Goal: Find specific page/section: Find specific page/section

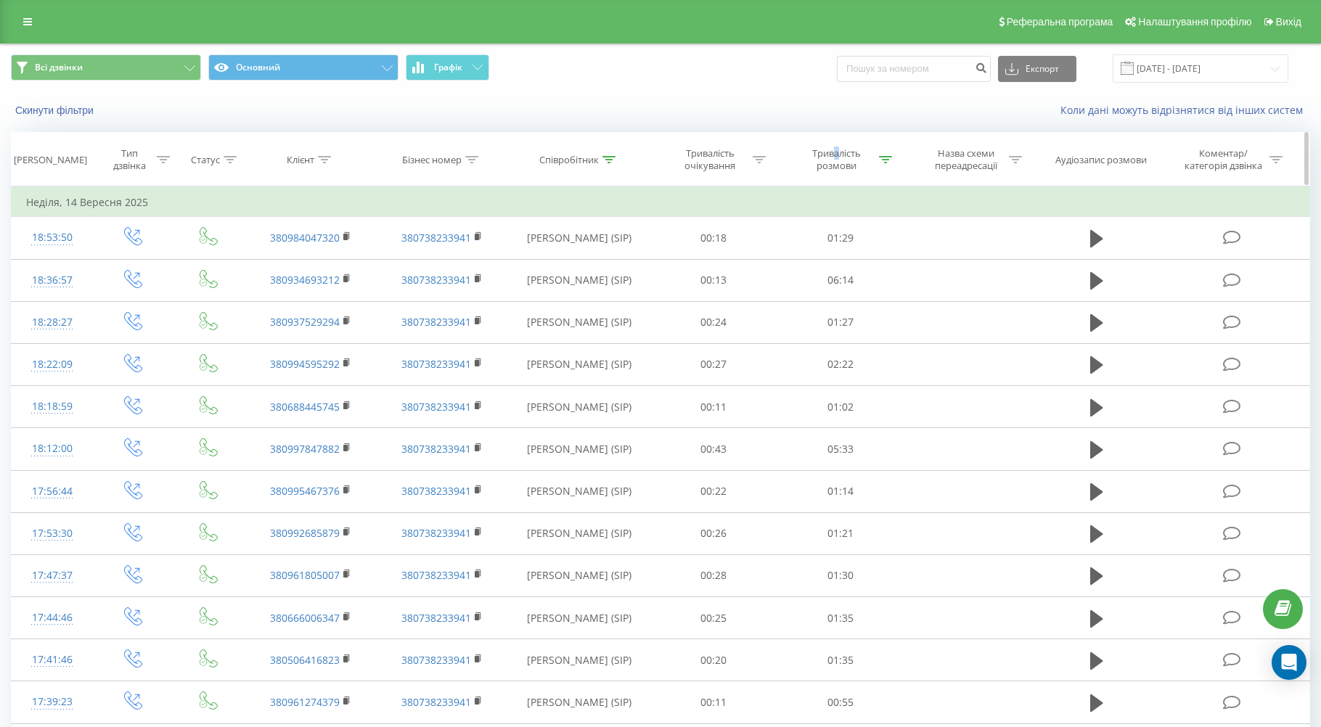
click at [840, 158] on div "Тривалість розмови" at bounding box center [837, 159] width 78 height 25
click at [753, 90] on div "Всі дзвінки Основний Графік Експорт .csv .xls .xlsx [DATE] - [DATE]" at bounding box center [661, 68] width 1320 height 49
click at [1053, 104] on div "Коли дані можуть відрізнятися вiд інших систем" at bounding box center [908, 110] width 825 height 15
click at [1153, 72] on input "[DATE] - [DATE]" at bounding box center [1201, 68] width 176 height 28
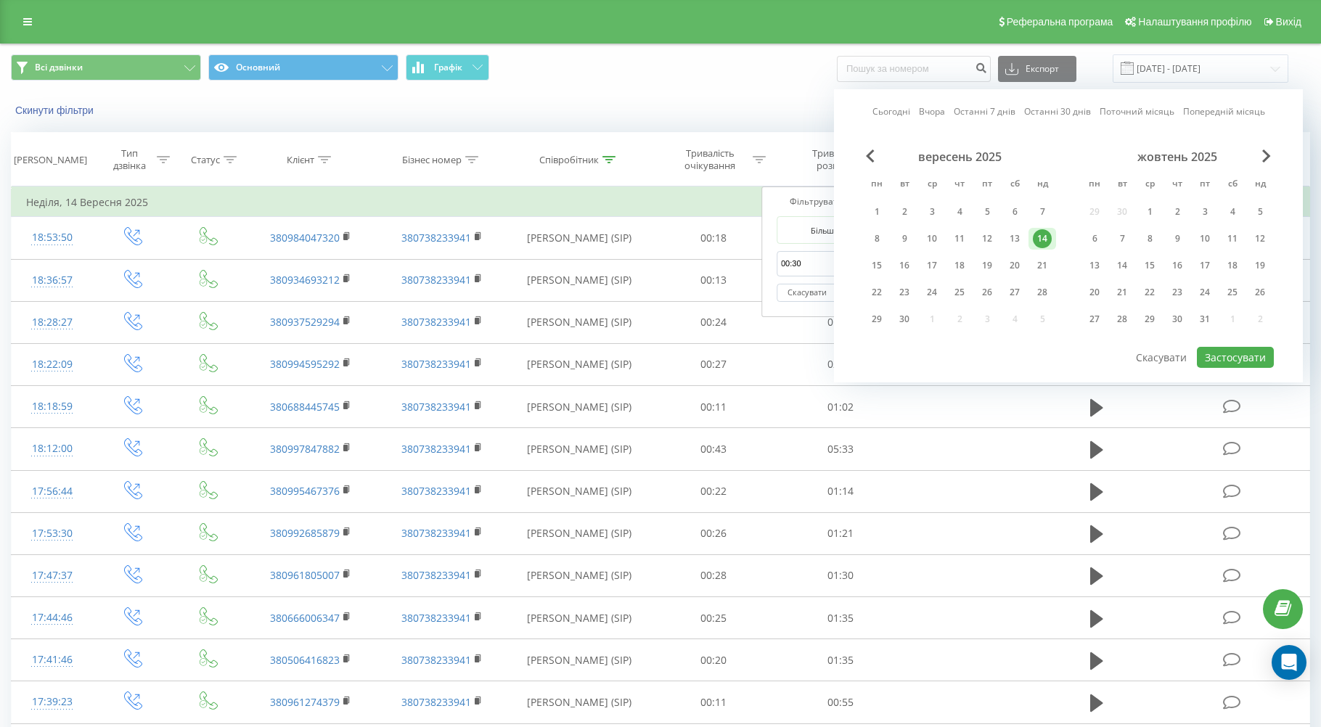
click at [934, 114] on link "Вчора" at bounding box center [932, 112] width 26 height 14
click at [1246, 359] on button "Застосувати" at bounding box center [1235, 357] width 77 height 21
type input "19.09.2025 - 19.09.2025"
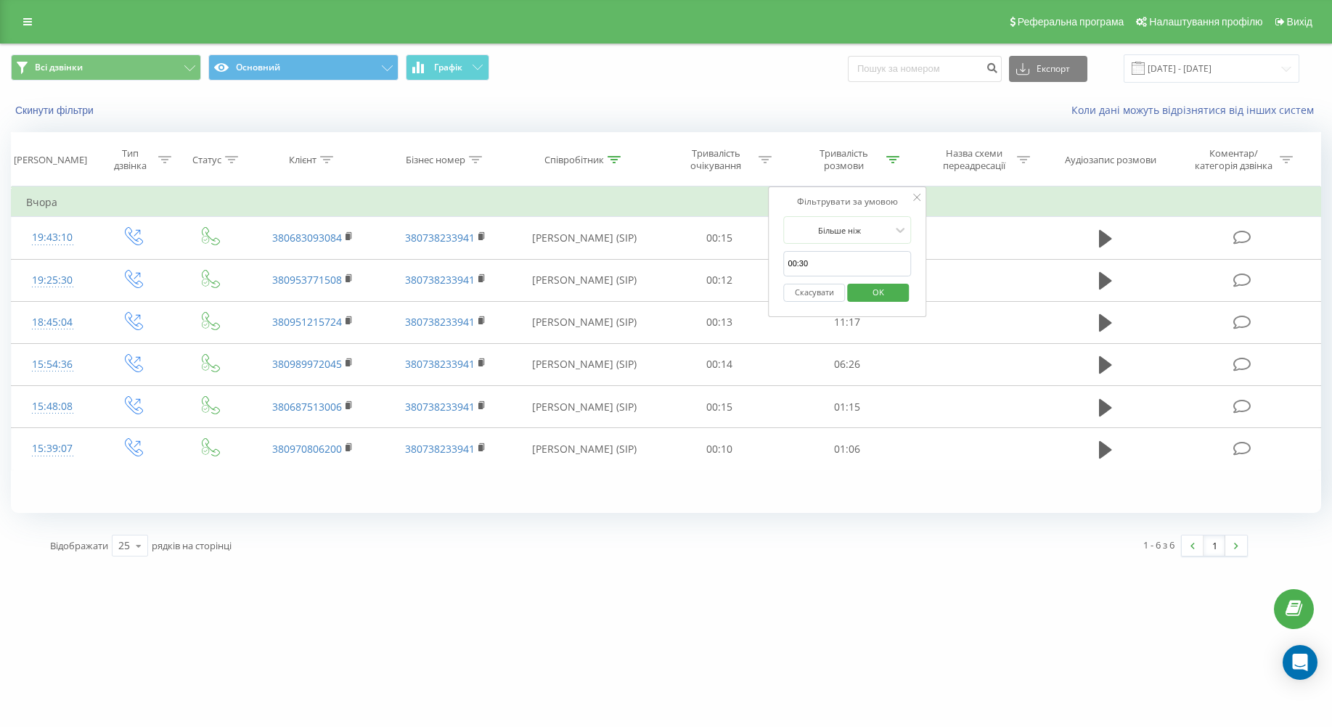
click at [875, 298] on span "OK" at bounding box center [878, 292] width 41 height 22
click at [893, 160] on icon at bounding box center [892, 159] width 13 height 7
click at [754, 102] on div "Скинути фільтри Коли дані можуть відрізнятися вiд інших систем" at bounding box center [666, 110] width 1330 height 35
click at [690, 107] on div "Коли дані можуть відрізнятися вiд інших систем" at bounding box center [915, 110] width 832 height 15
click at [877, 295] on span "OK" at bounding box center [878, 292] width 41 height 22
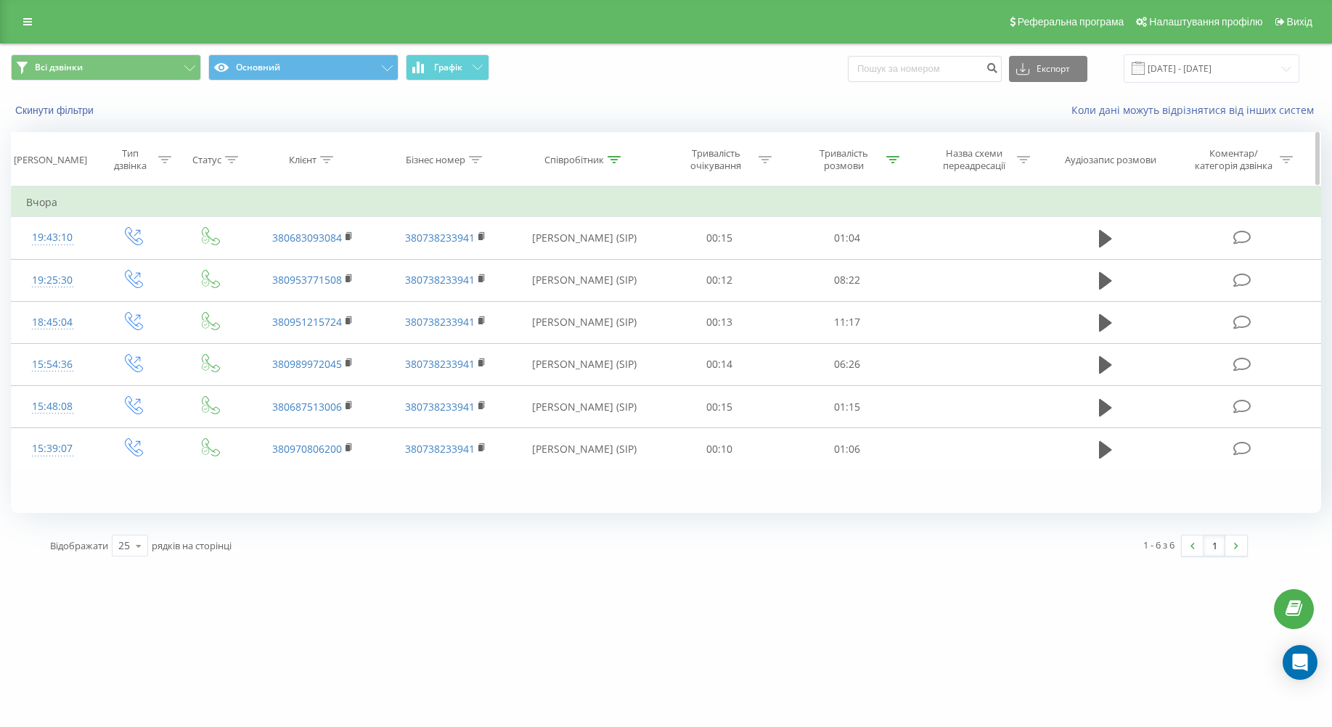
click at [896, 162] on icon at bounding box center [892, 159] width 13 height 7
click at [813, 285] on button "Скасувати" at bounding box center [815, 293] width 62 height 18
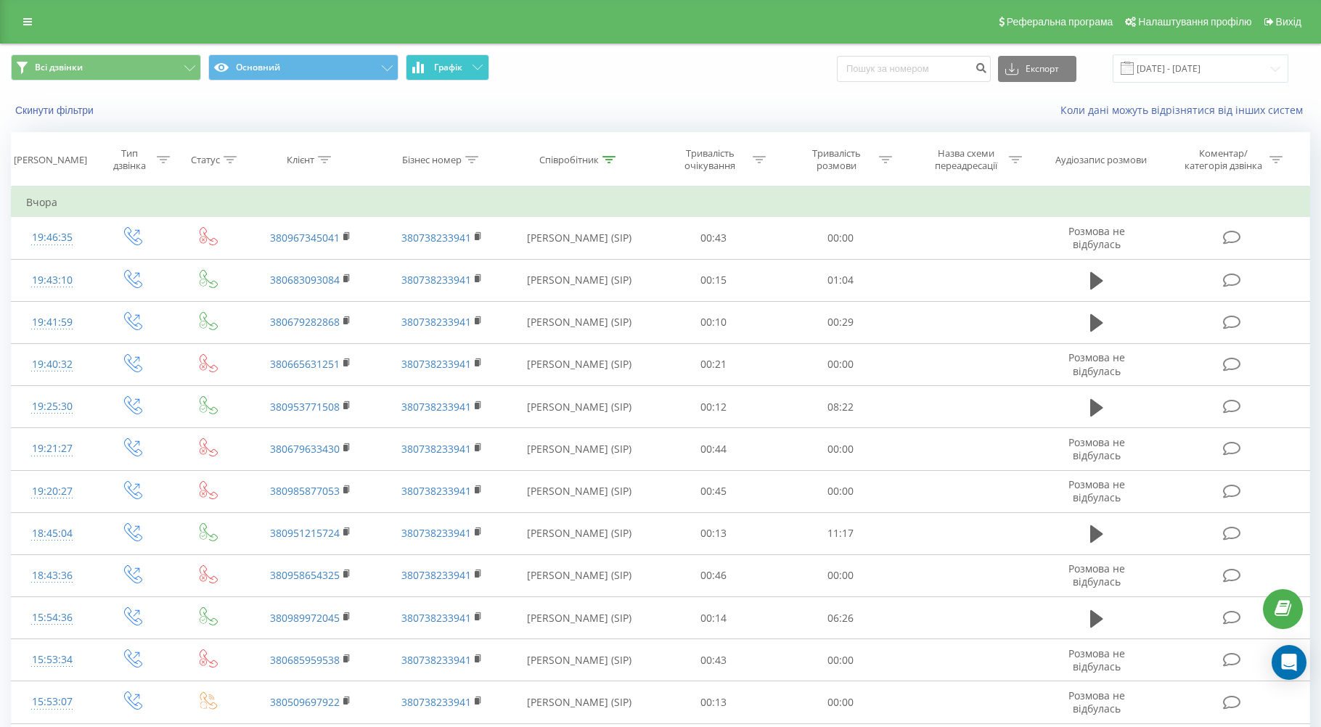
click at [467, 70] on button "Графік" at bounding box center [447, 67] width 83 height 26
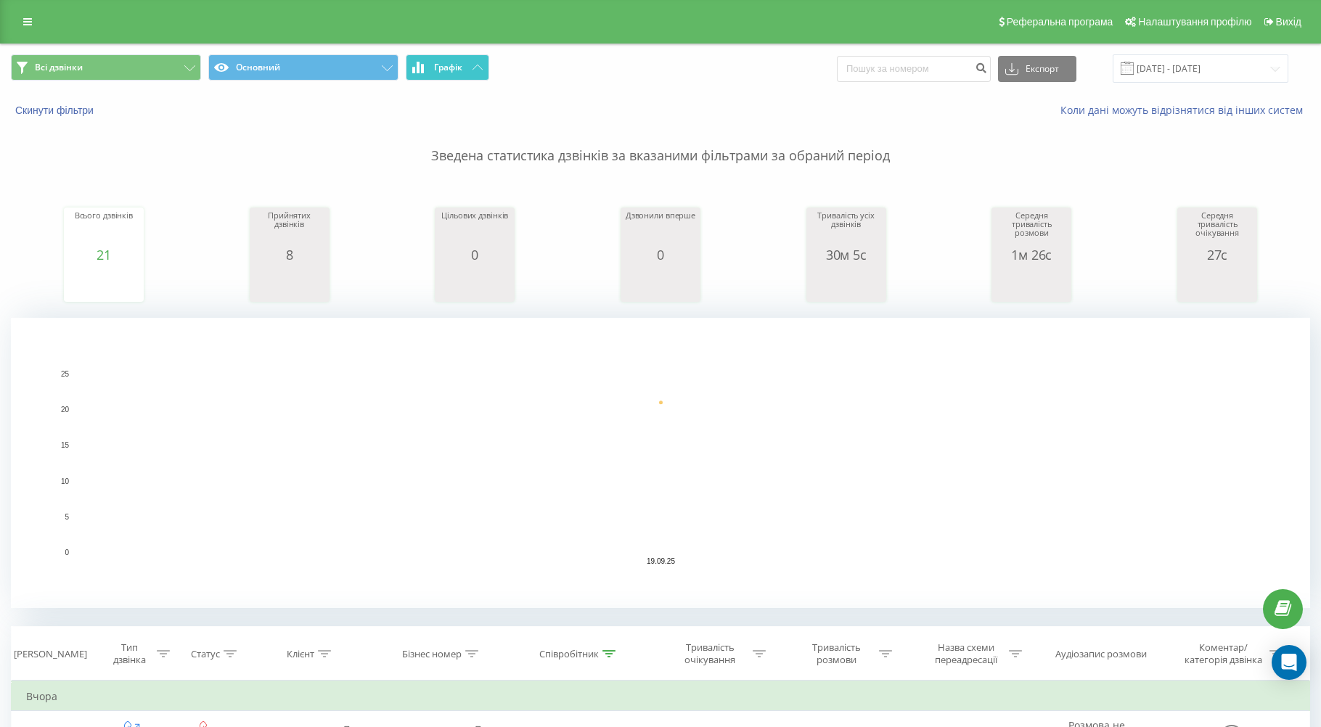
click at [465, 69] on button "Графік" at bounding box center [447, 67] width 83 height 26
